Goal: Task Accomplishment & Management: Manage account settings

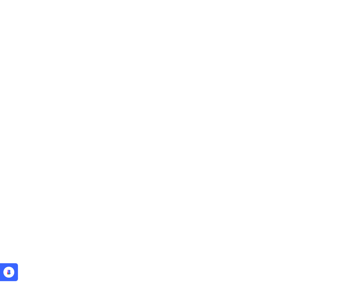
click at [10, 272] on icon at bounding box center [11, 269] width 9 height 9
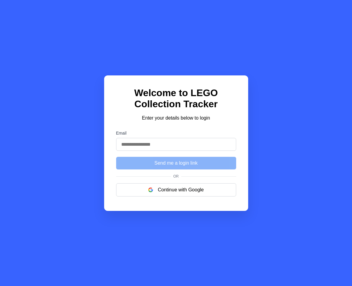
click at [139, 142] on input "Email" at bounding box center [176, 144] width 120 height 13
click at [119, 93] on h1 "Welcome to LEGO Collection Tracker" at bounding box center [176, 98] width 120 height 22
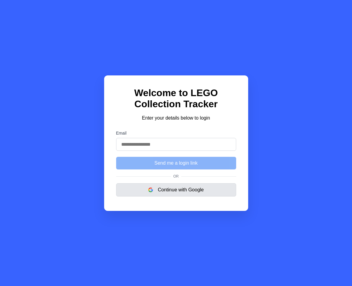
click at [180, 190] on button "Continue with Google" at bounding box center [176, 189] width 120 height 13
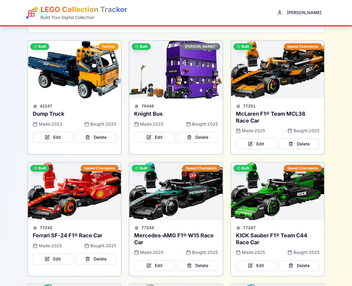
scroll to position [21, 0]
